Goal: Check status: Check status

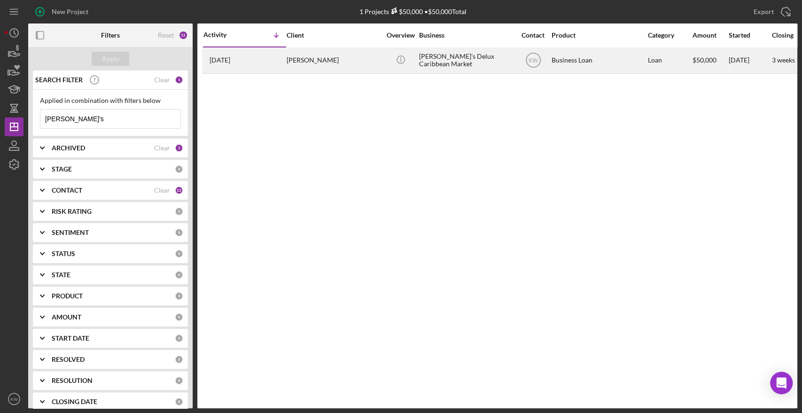
click at [486, 63] on div "[PERSON_NAME]'s Delux Caribbean Market" at bounding box center [466, 60] width 94 height 25
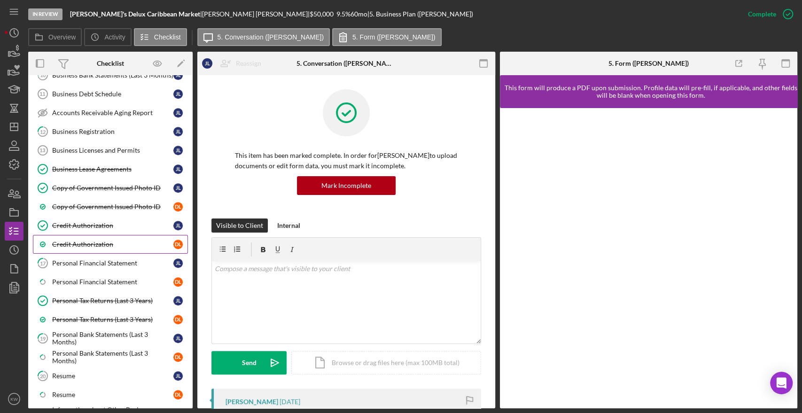
scroll to position [353, 0]
click at [123, 269] on link "17 Personal Financial Statement [PERSON_NAME]" at bounding box center [110, 264] width 155 height 19
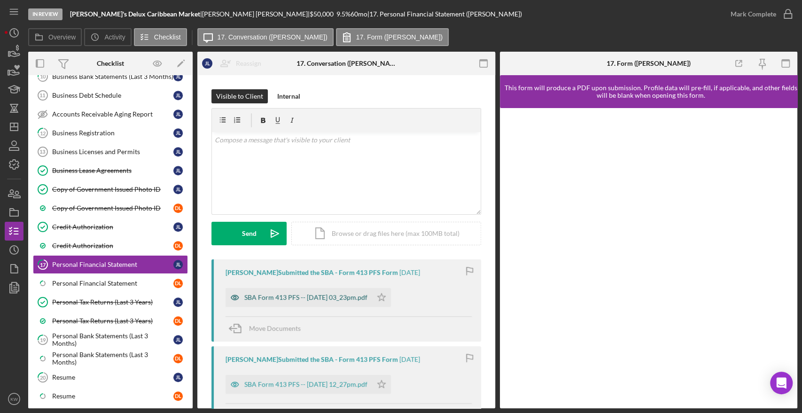
click at [349, 292] on div "SBA Form 413 PFS -- [DATE] 03_23pm.pdf" at bounding box center [299, 297] width 147 height 19
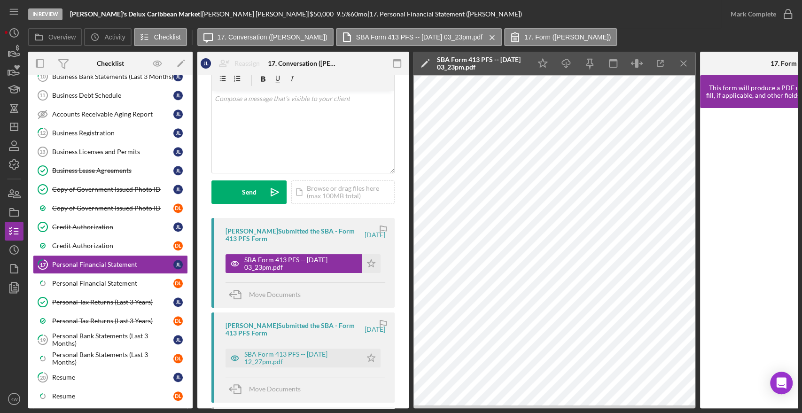
scroll to position [104, 0]
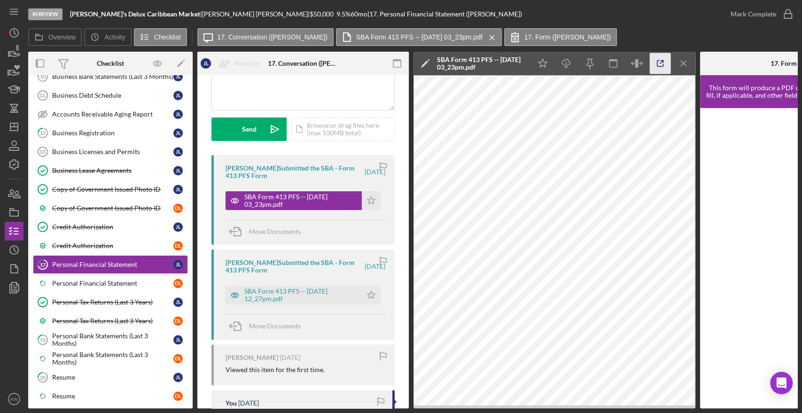
click at [662, 68] on icon "button" at bounding box center [660, 63] width 21 height 21
click at [117, 280] on div "Personal Financial Statement" at bounding box center [112, 284] width 121 height 8
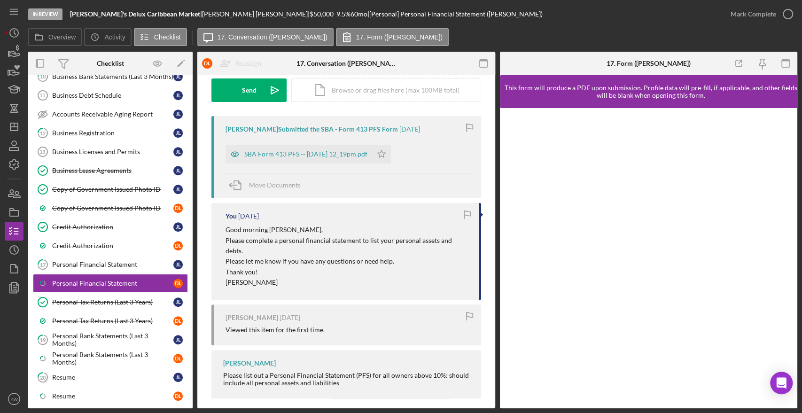
scroll to position [152, 0]
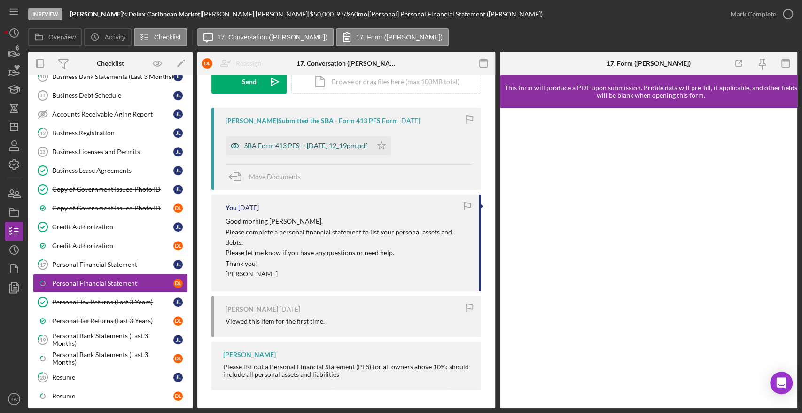
click at [348, 149] on div "SBA Form 413 PFS -- [DATE] 12_19pm.pdf" at bounding box center [299, 145] width 147 height 19
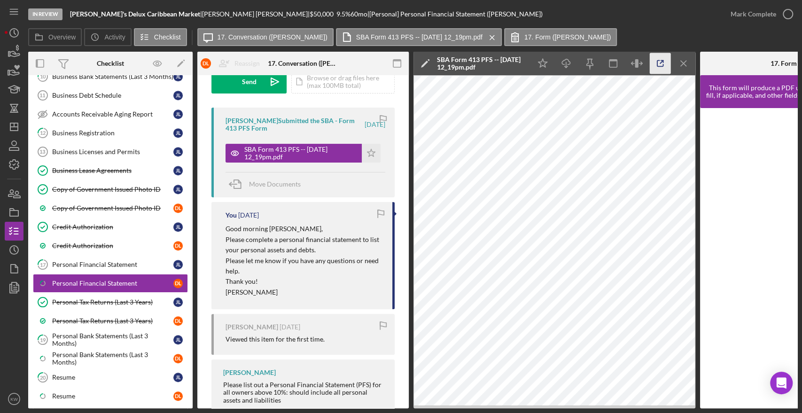
click at [654, 62] on icon "button" at bounding box center [660, 63] width 21 height 21
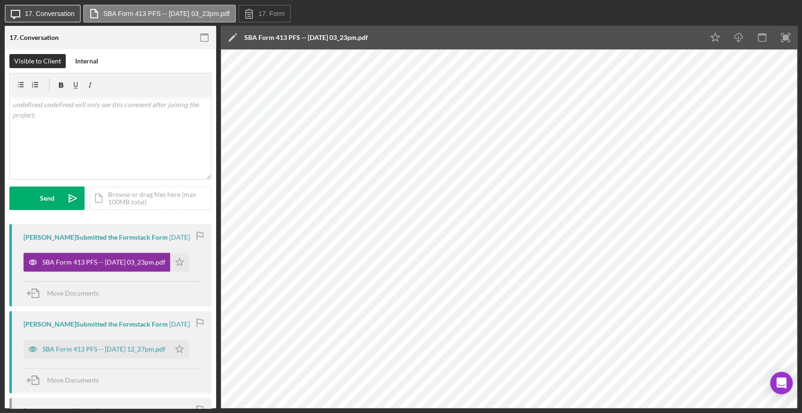
click at [53, 13] on label "17. Conversation" at bounding box center [50, 14] width 50 height 8
